Goal: Task Accomplishment & Management: Complete application form

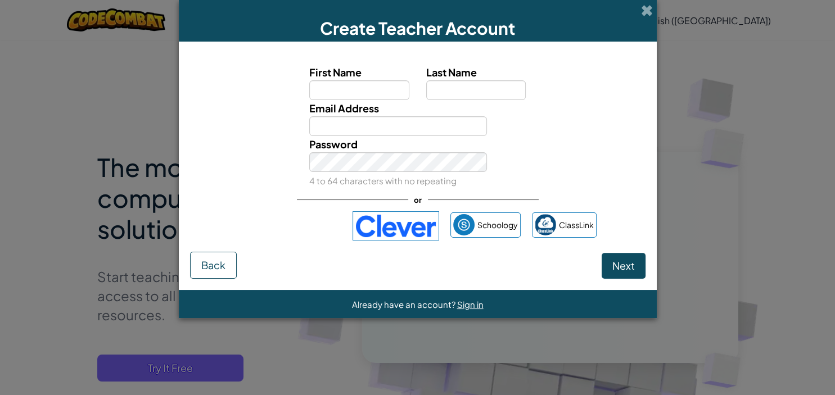
click at [280, 230] on div "Sign in with Google. Opens in new tab" at bounding box center [290, 226] width 103 height 25
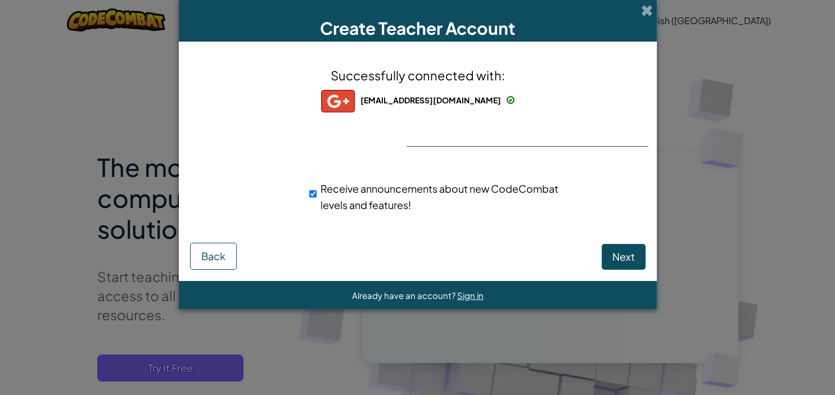
click at [339, 190] on span "Receive announcements about new CodeCombat levels and features!" at bounding box center [440, 196] width 238 height 29
click at [317, 190] on input "Receive announcements about new CodeCombat levels and features!" at bounding box center [312, 194] width 7 height 23
checkbox input "false"
click at [620, 258] on span "Next" at bounding box center [624, 256] width 23 height 13
select select "India"
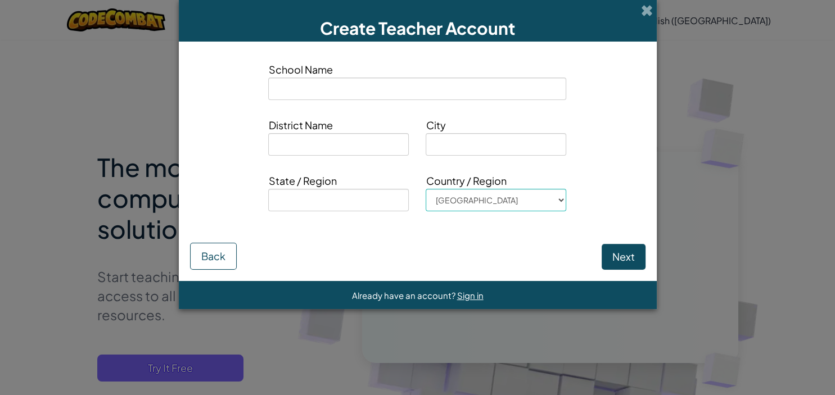
click at [357, 89] on input at bounding box center [417, 89] width 298 height 23
type input "Sadhu Singh Shergill Academy Mukandpur"
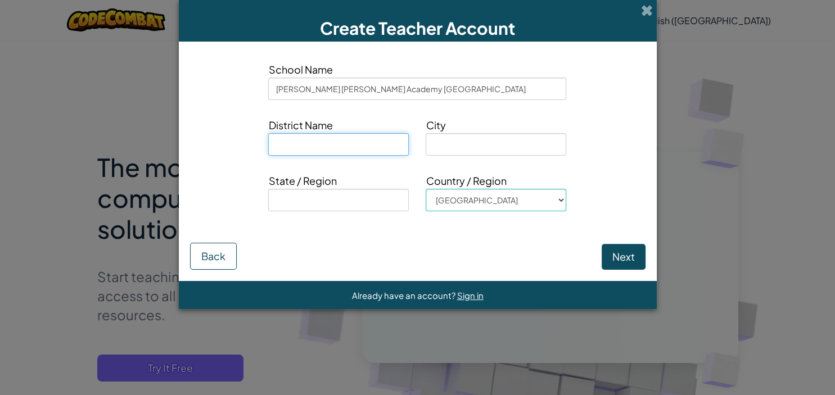
click at [341, 150] on input at bounding box center [338, 144] width 141 height 23
type input "Nawanshahr"
click at [445, 142] on input at bounding box center [496, 144] width 141 height 23
type input "S"
type input "Nawanshahr"
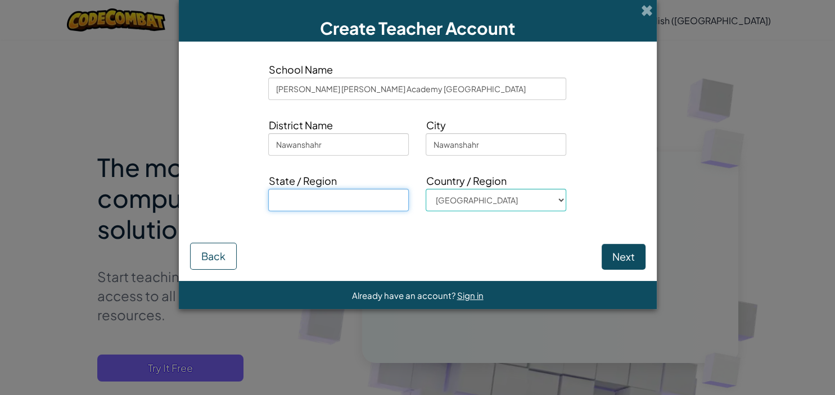
click at [379, 202] on input at bounding box center [338, 200] width 141 height 23
type input "Punjab"
click at [626, 258] on button "Next" at bounding box center [624, 257] width 44 height 26
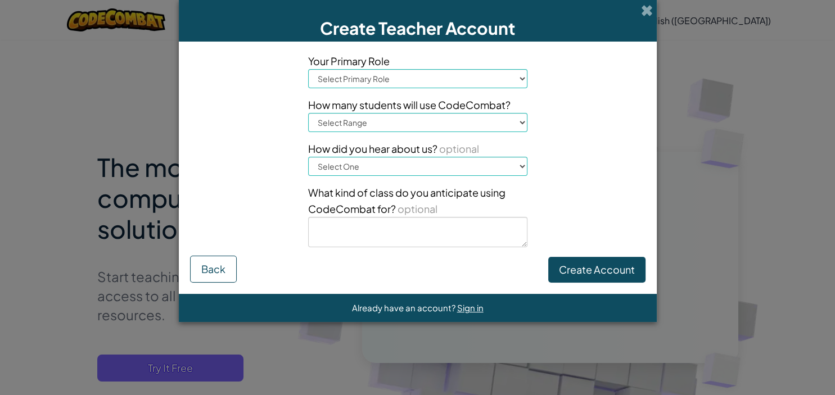
click at [308, 69] on select "Select Primary Role Principal Parent Technology coordinator Teacher Curriculum …" at bounding box center [417, 78] width 219 height 19
select select "Teacher"
click option "Teacher" at bounding box center [0, 0] width 0 height 0
click at [308, 113] on select "Select Range 1-10 11-50 51-100 101-200 201-500 501-1000 1000+" at bounding box center [417, 122] width 219 height 19
select select "11-50"
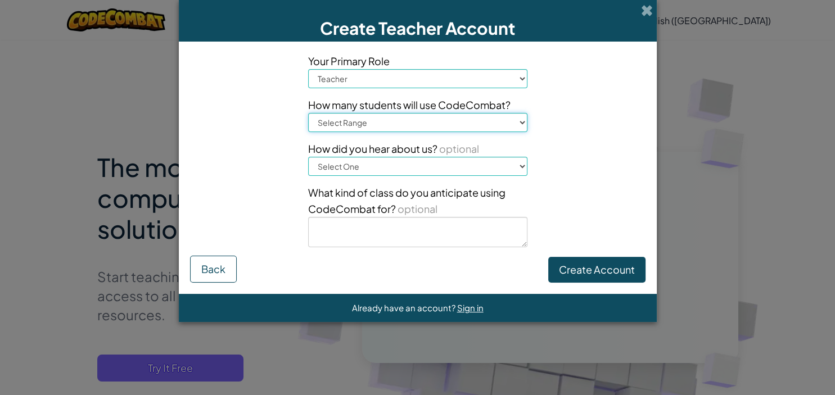
click option "11-50" at bounding box center [0, 0] width 0 height 0
click at [308, 157] on select "Select One Conference (e.g. ISTE) Code.org/Hour of Code A teacher An administra…" at bounding box center [417, 166] width 219 height 19
click at [573, 170] on div "Your Primary Role Select Primary Role Principal Parent Technology coordinator T…" at bounding box center [418, 154] width 473 height 203
click at [577, 266] on button "Create Account" at bounding box center [596, 270] width 97 height 26
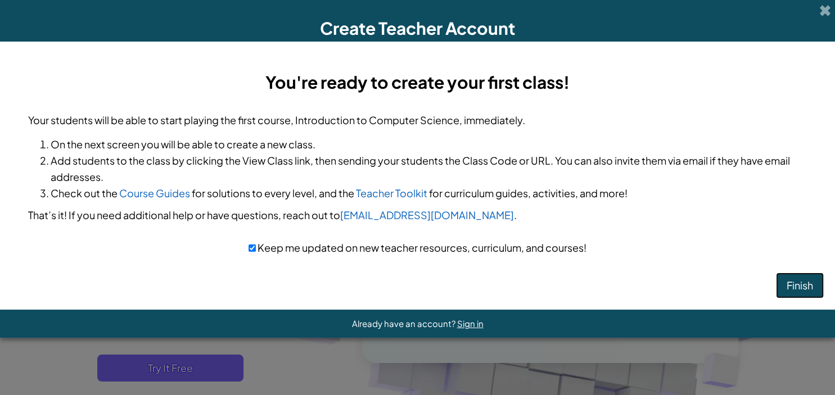
click at [791, 285] on button "Finish" at bounding box center [800, 286] width 48 height 26
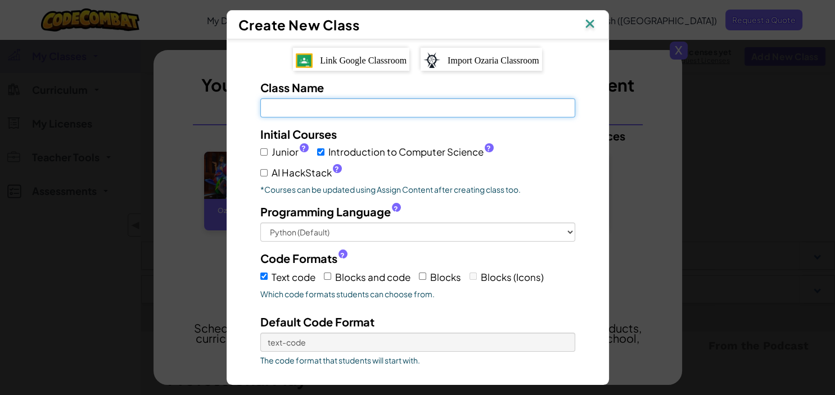
click at [341, 109] on input "Class Name Field is required" at bounding box center [417, 107] width 315 height 19
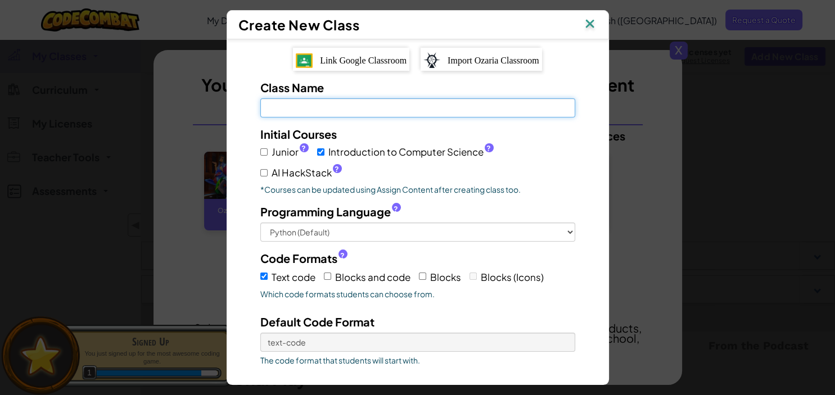
type input ")"
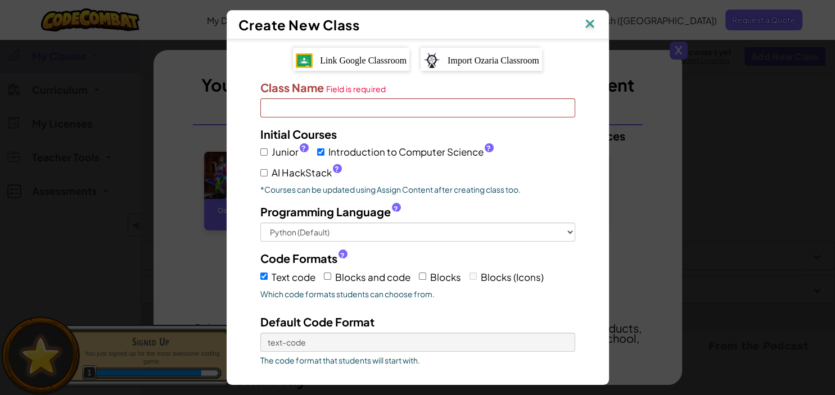
type input "("
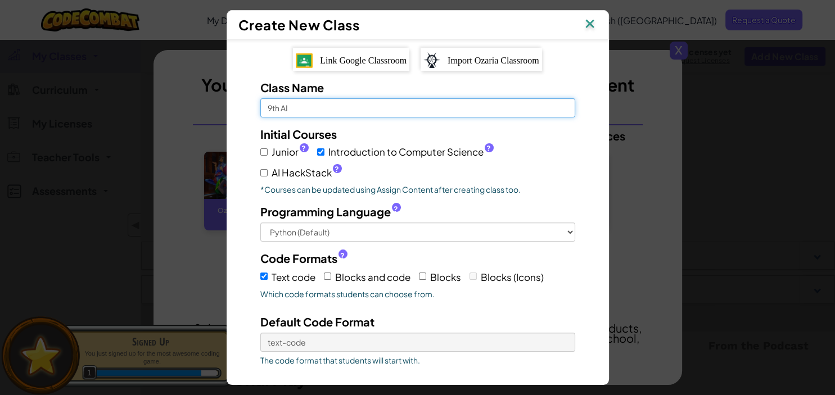
type input "9th AI"
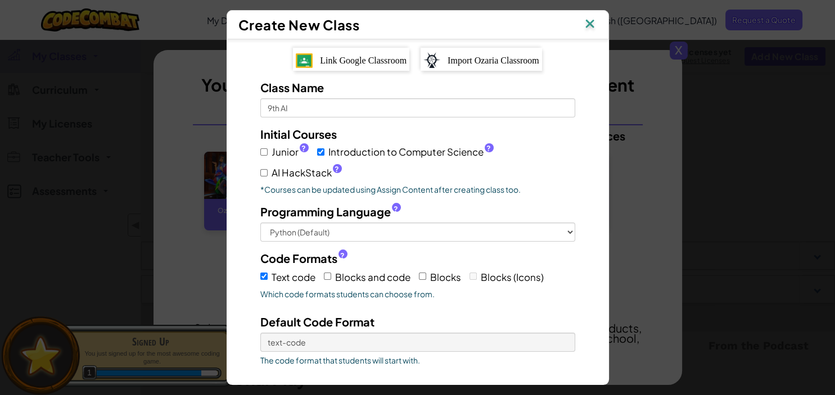
click at [264, 159] on label "Junior ?" at bounding box center [284, 152] width 48 height 16
click at [264, 156] on input "Junior ?" at bounding box center [263, 152] width 7 height 7
checkbox input "true"
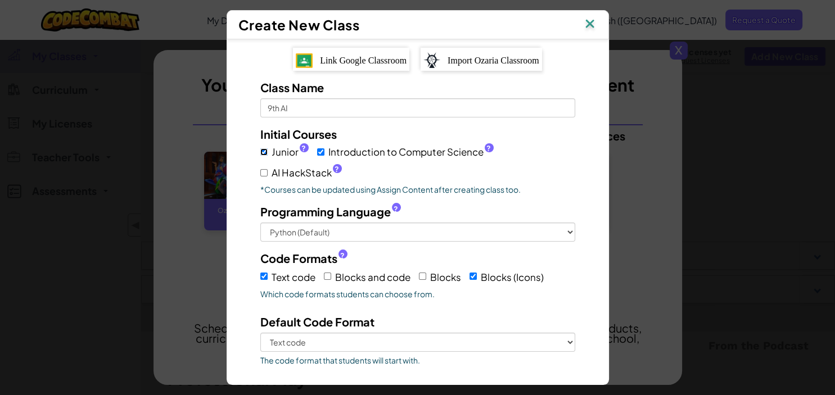
scroll to position [59, 0]
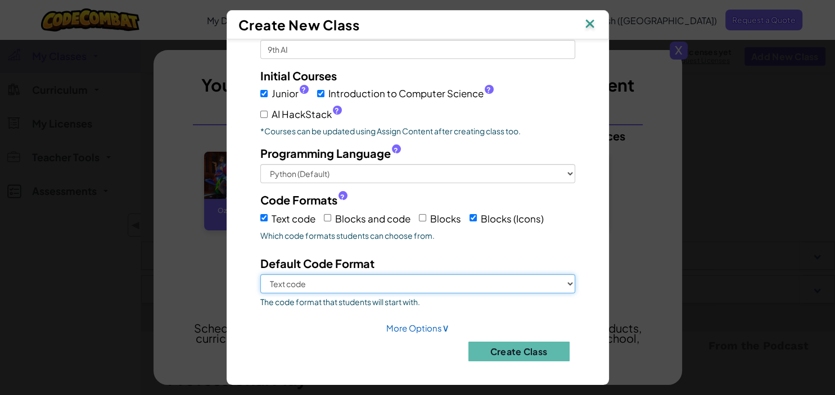
click at [260, 275] on select "Text code Blocks (Icons)" at bounding box center [417, 284] width 315 height 19
click at [425, 286] on select "Text code Blocks (Icons)" at bounding box center [417, 284] width 315 height 19
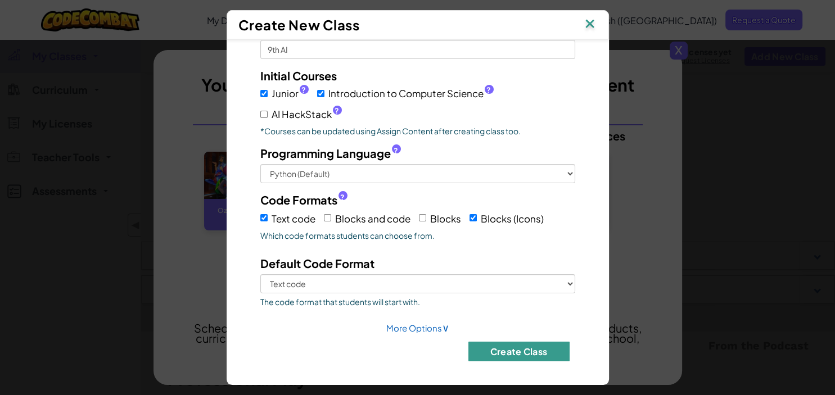
click at [494, 343] on button "Create Class" at bounding box center [519, 352] width 101 height 20
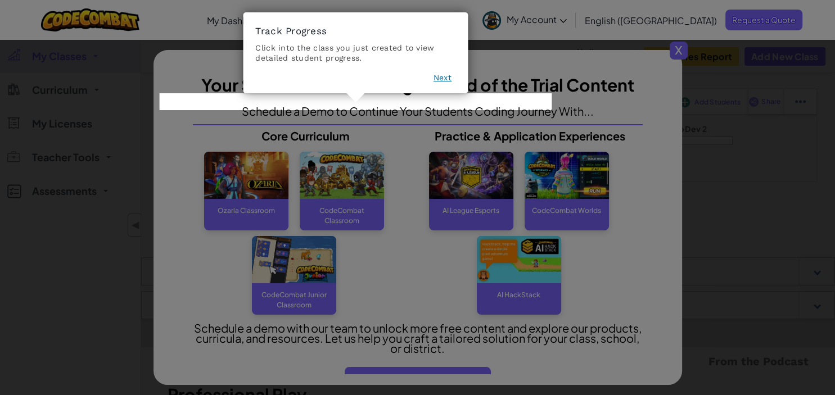
click at [680, 57] on icon at bounding box center [417, 197] width 835 height 395
click at [449, 82] on button "Next" at bounding box center [443, 78] width 18 height 11
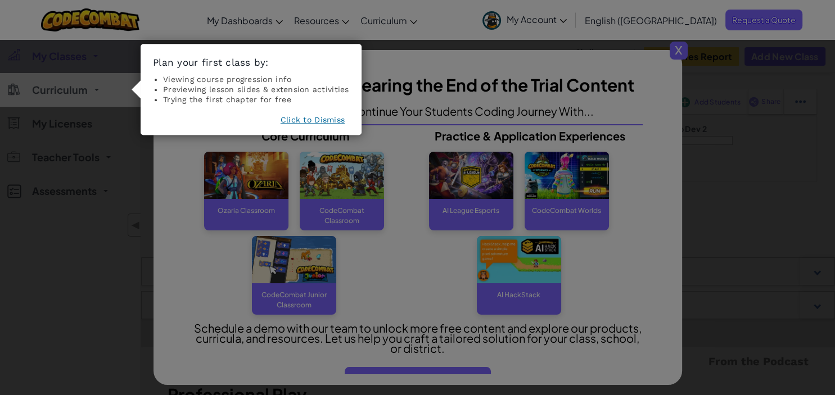
click at [337, 122] on button "Click to Dismiss" at bounding box center [313, 119] width 64 height 11
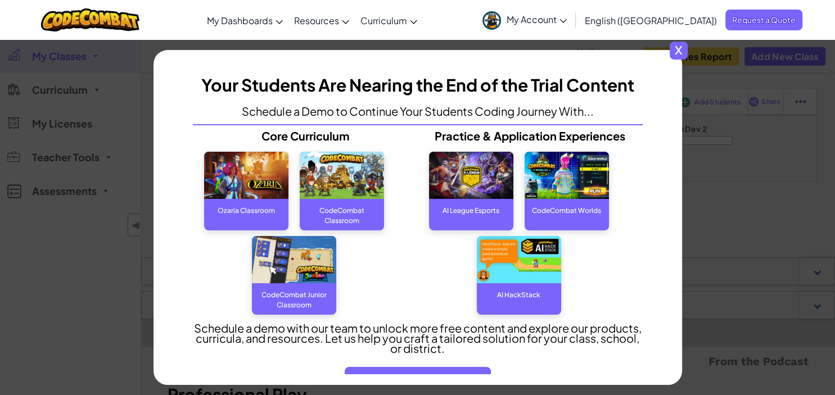
click at [674, 51] on span "x" at bounding box center [679, 51] width 18 height 18
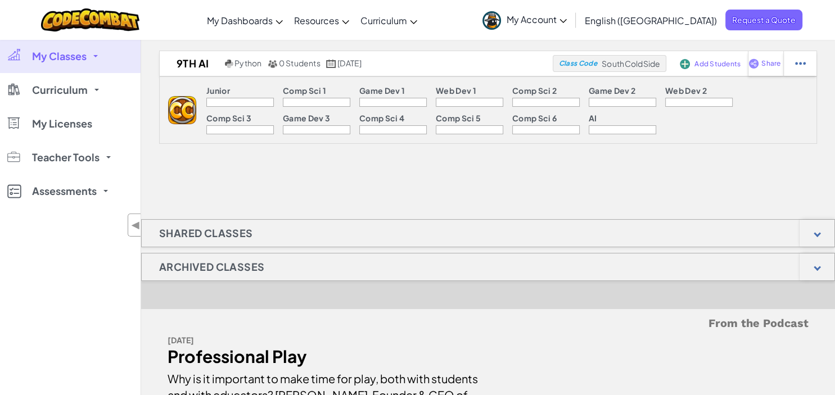
scroll to position [0, 0]
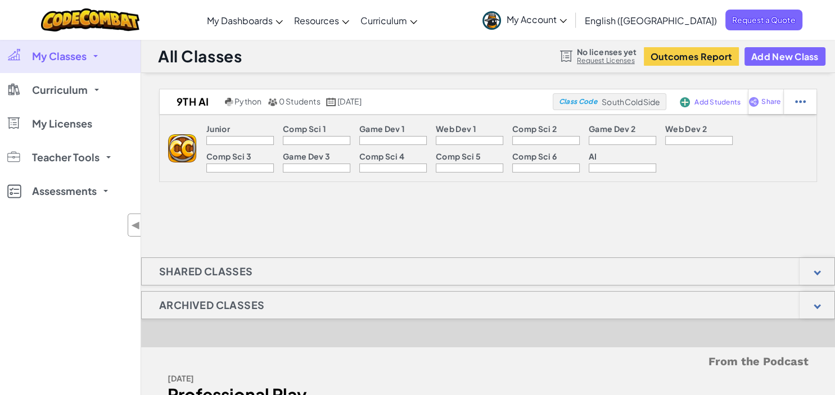
click at [256, 141] on div at bounding box center [240, 140] width 68 height 9
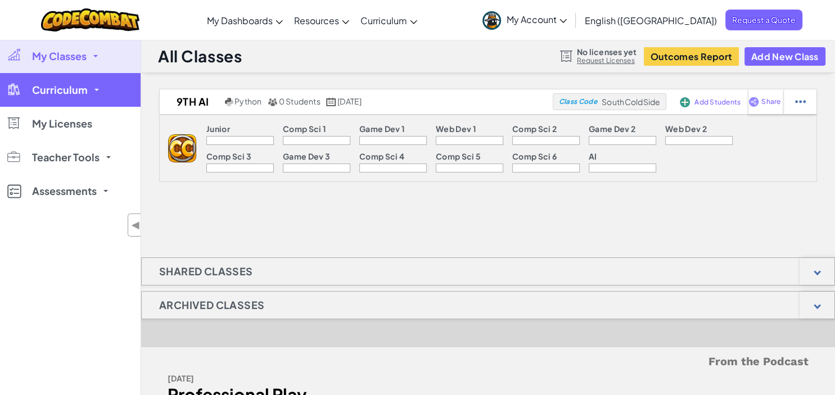
click at [89, 83] on link "Curriculum" at bounding box center [70, 90] width 141 height 34
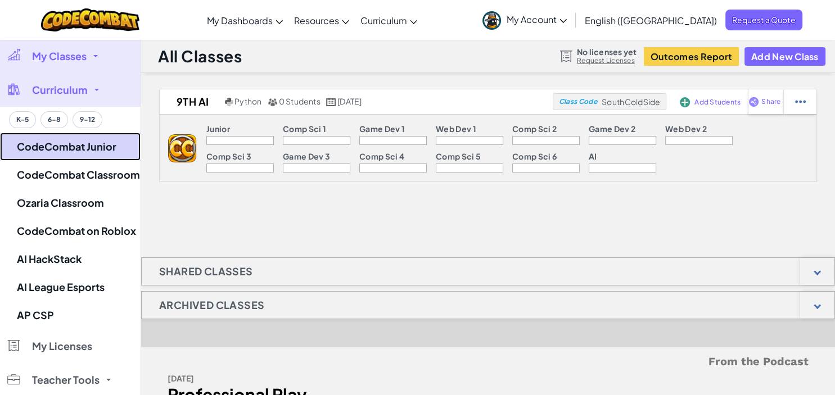
click at [83, 151] on link "CodeCombat Junior" at bounding box center [70, 147] width 141 height 28
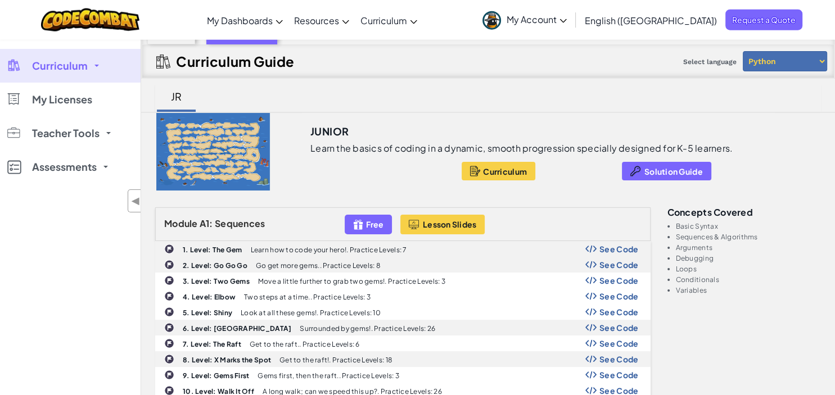
scroll to position [5, 0]
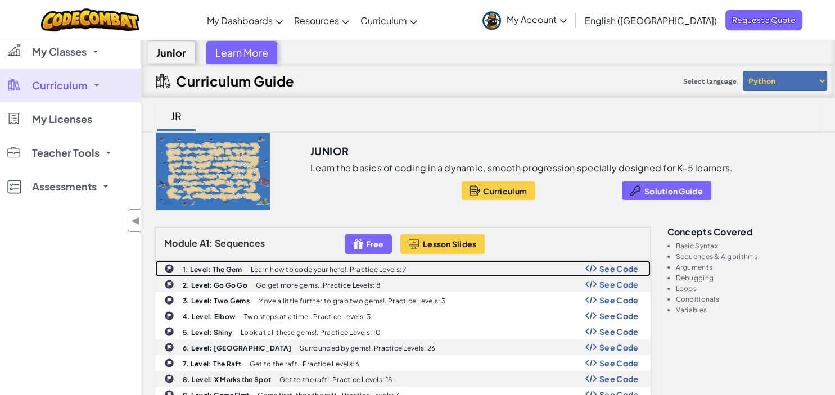
click at [409, 268] on div "1. Level: The Gem Learn how to code your hero!. Practice Levels: 7 See Code" at bounding box center [403, 269] width 494 height 15
